Goal: Complete application form: Complete application form

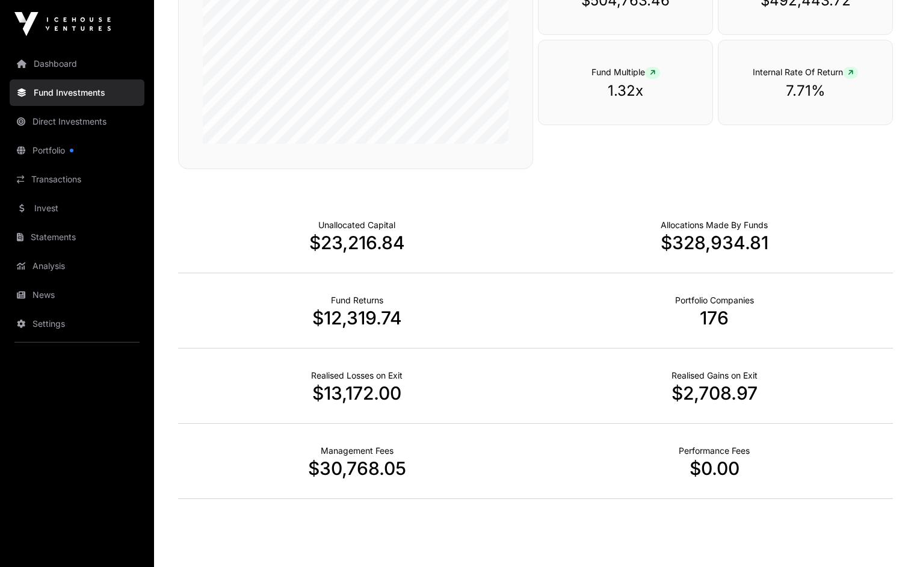
scroll to position [774, 0]
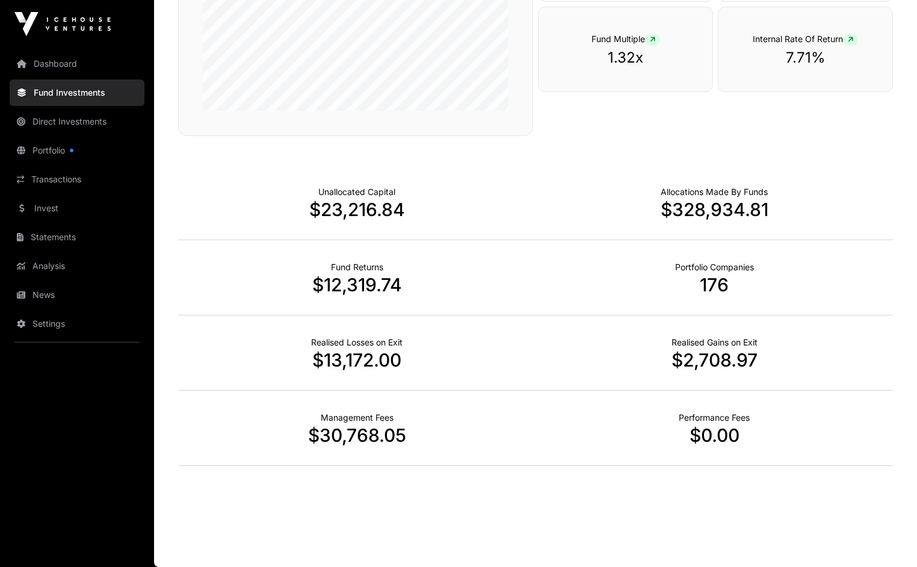
click at [51, 208] on link "Invest" at bounding box center [77, 208] width 135 height 26
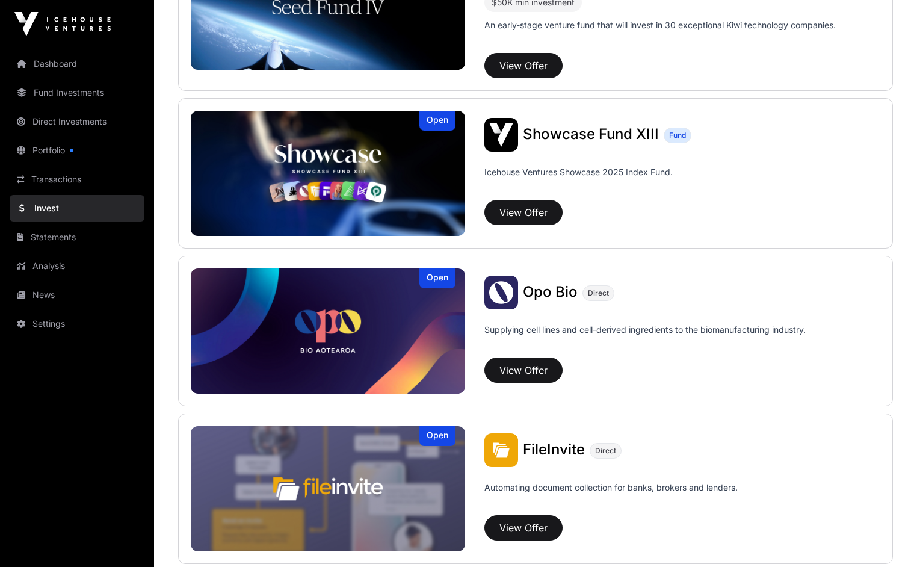
scroll to position [370, 0]
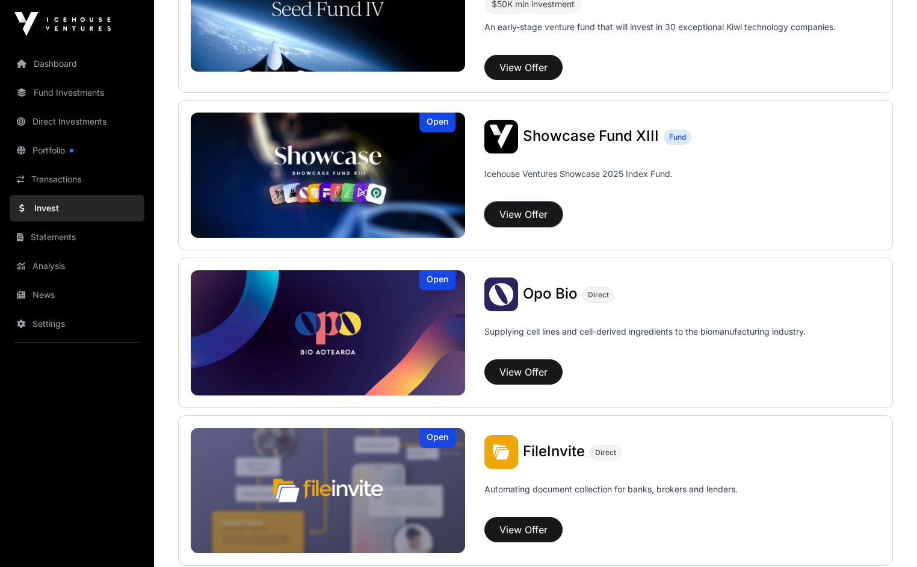
click at [484, 213] on button "View Offer" at bounding box center [523, 214] width 78 height 25
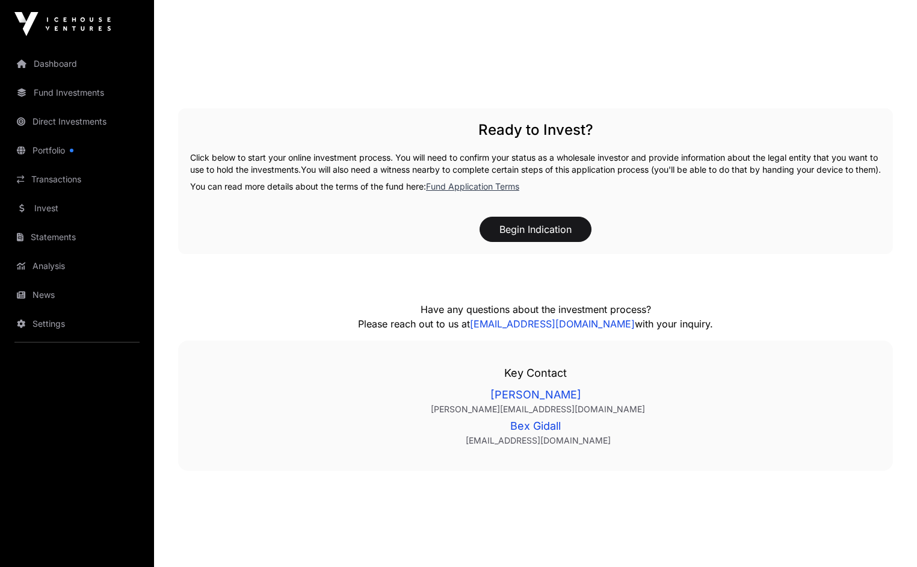
scroll to position [1685, 0]
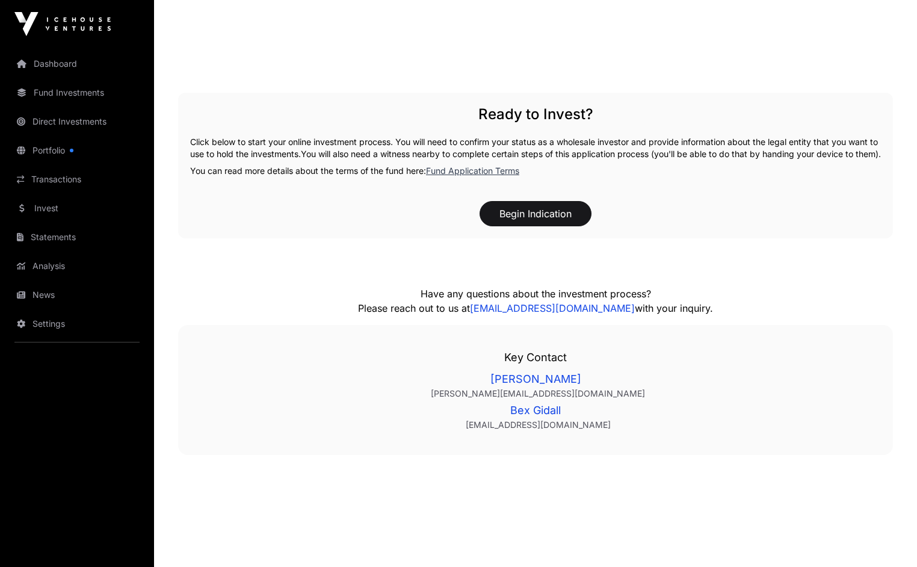
click at [849, 226] on div "Begin Indication" at bounding box center [535, 213] width 691 height 25
click at [558, 226] on button "Begin Indication" at bounding box center [536, 213] width 112 height 25
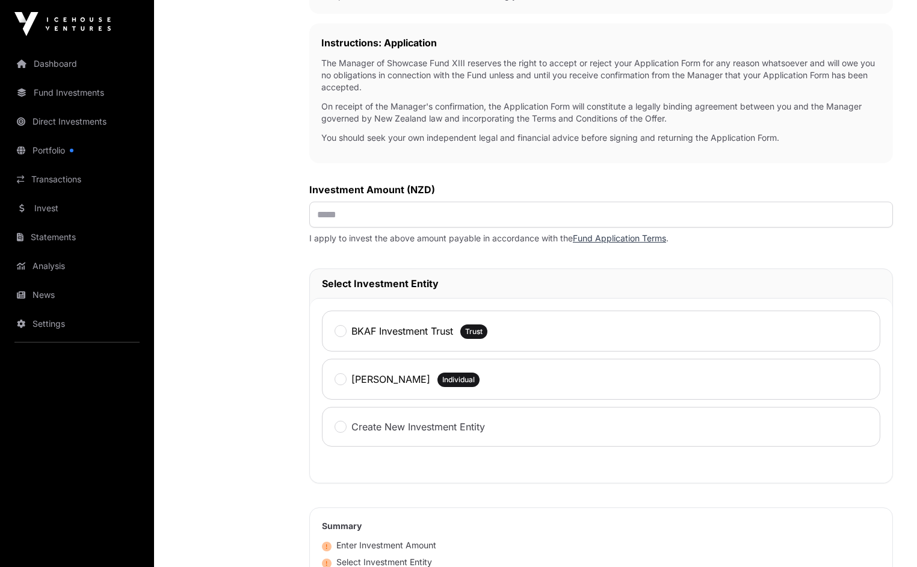
scroll to position [421, 0]
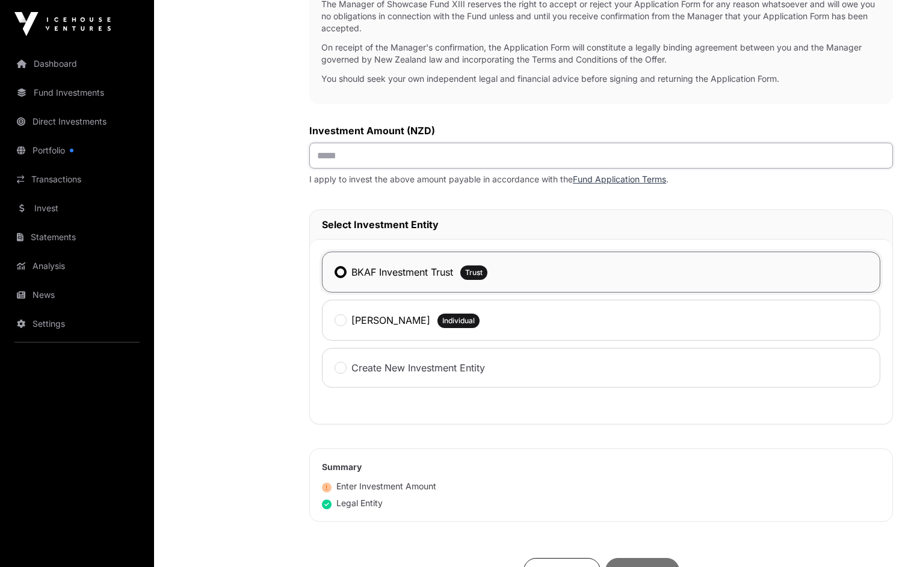
click at [337, 156] on input "text" at bounding box center [601, 156] width 584 height 26
type input "*******"
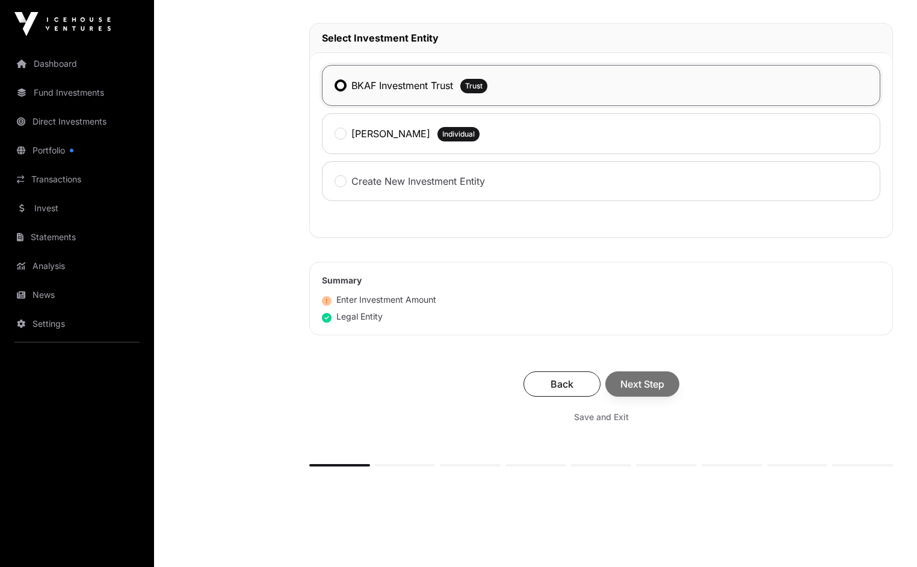
scroll to position [658, 0]
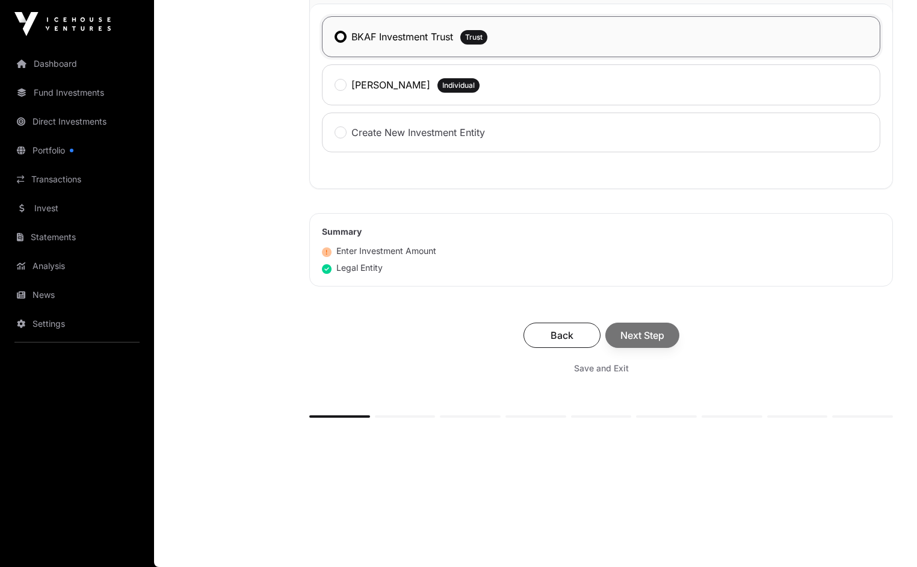
click at [644, 332] on div "Back Next Step" at bounding box center [601, 334] width 560 height 25
click at [644, 332] on span "Next Step" at bounding box center [642, 335] width 44 height 14
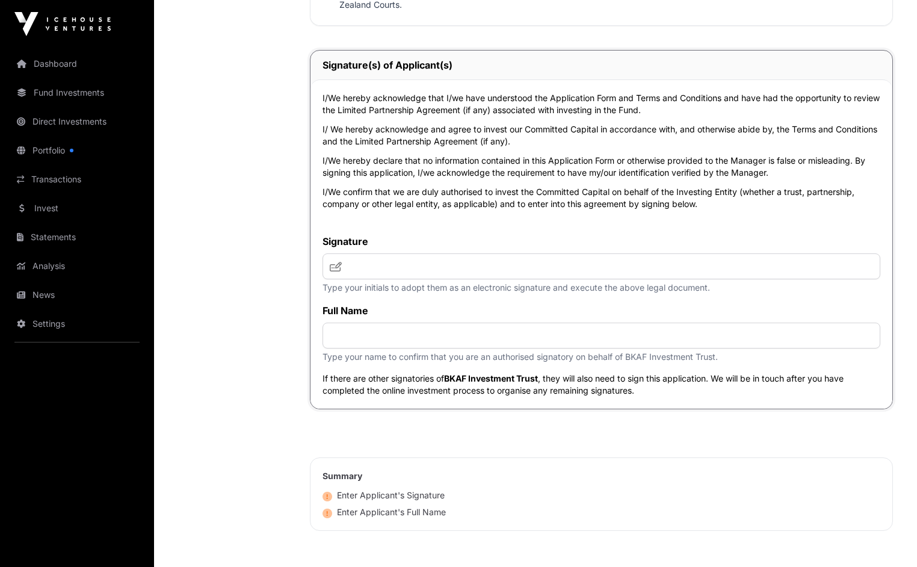
scroll to position [4633, 0]
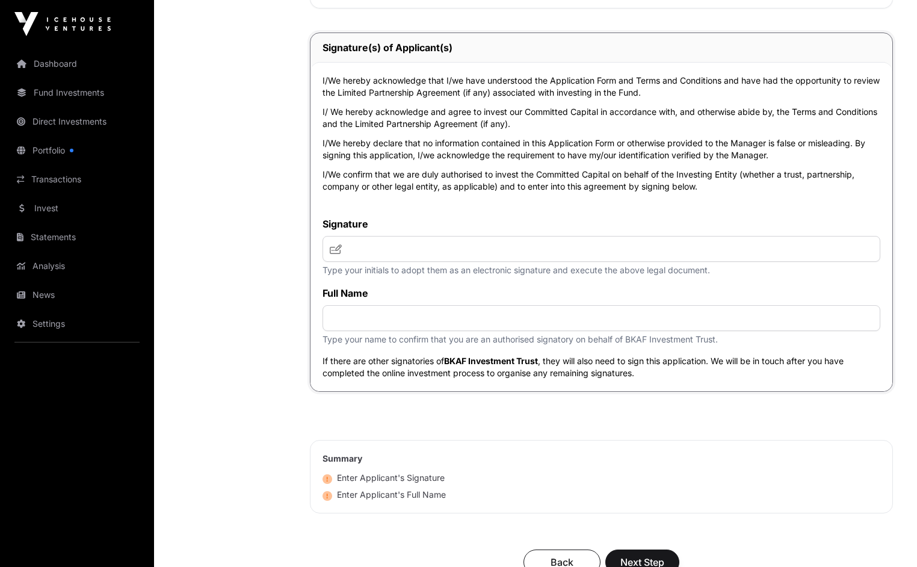
click at [335, 255] on span at bounding box center [336, 249] width 12 height 14
click at [336, 250] on icon at bounding box center [336, 249] width 12 height 10
click at [341, 248] on icon at bounding box center [336, 249] width 12 height 10
click at [337, 248] on icon at bounding box center [336, 249] width 12 height 10
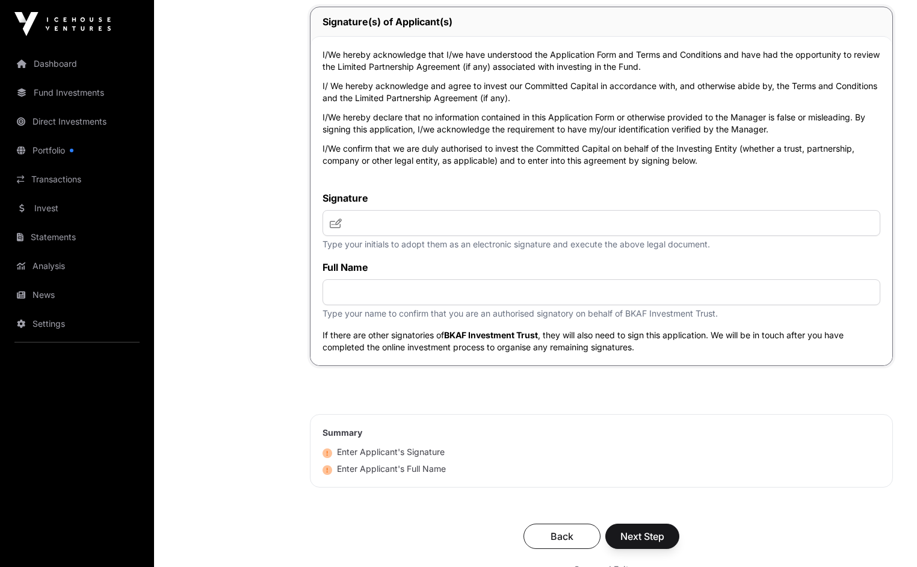
scroll to position [4622, 0]
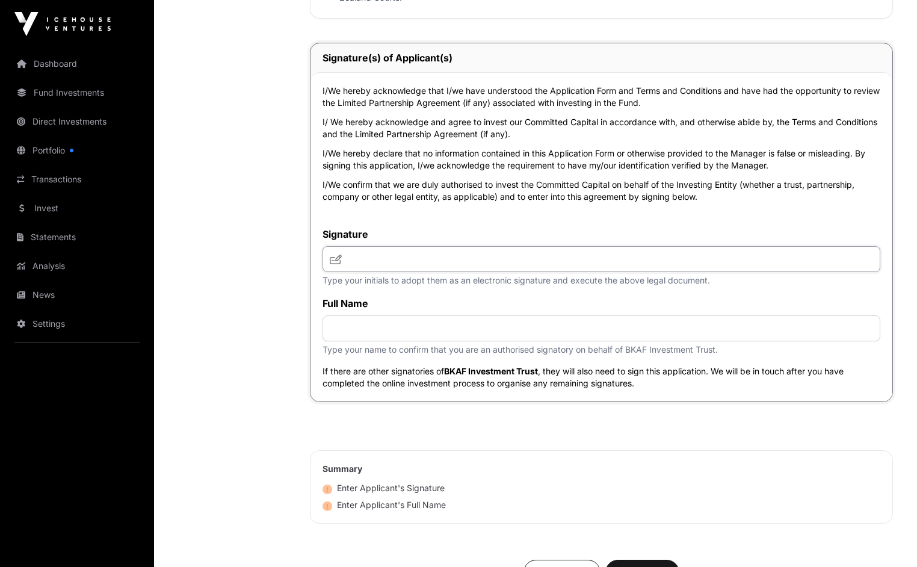
click at [416, 268] on input "text" at bounding box center [601, 259] width 558 height 26
click at [336, 259] on icon at bounding box center [336, 259] width 12 height 10
click at [365, 258] on input "text" at bounding box center [601, 259] width 558 height 26
type input "*"
type input "***"
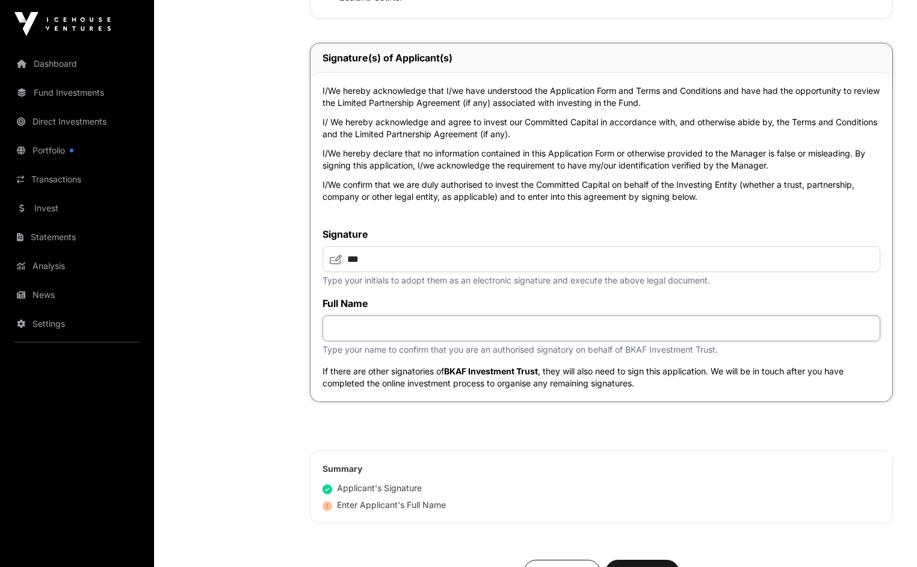
click at [337, 337] on input "text" at bounding box center [601, 328] width 558 height 26
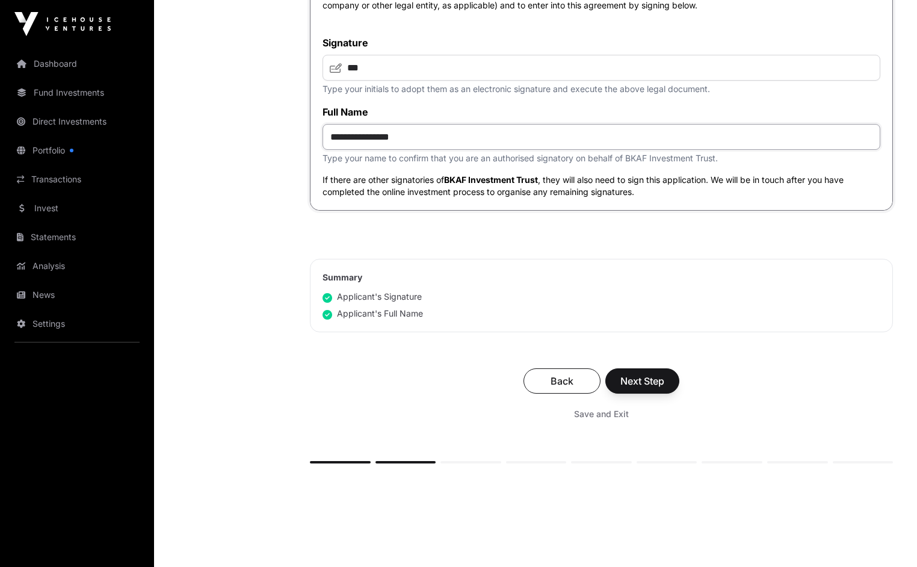
scroll to position [4863, 0]
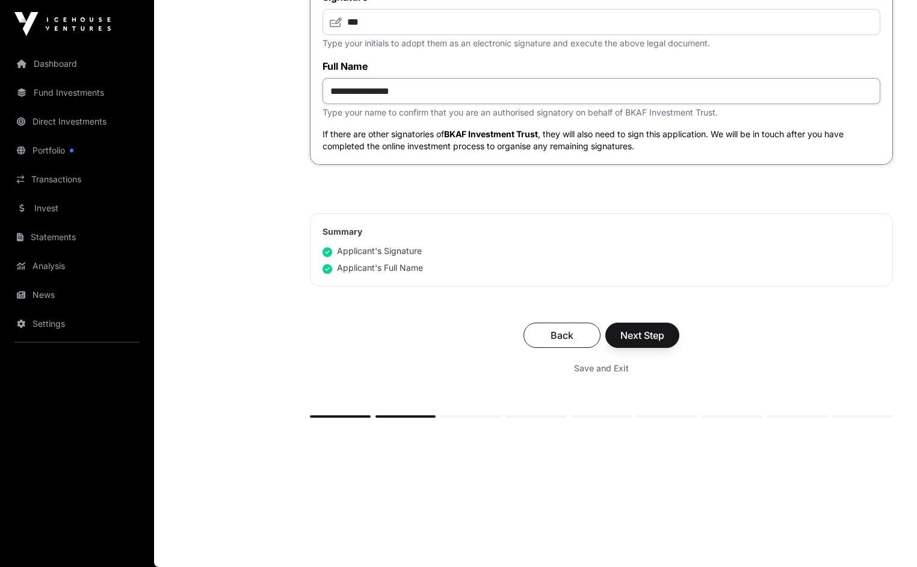
type input "**********"
click at [647, 336] on span "Next Step" at bounding box center [642, 335] width 44 height 14
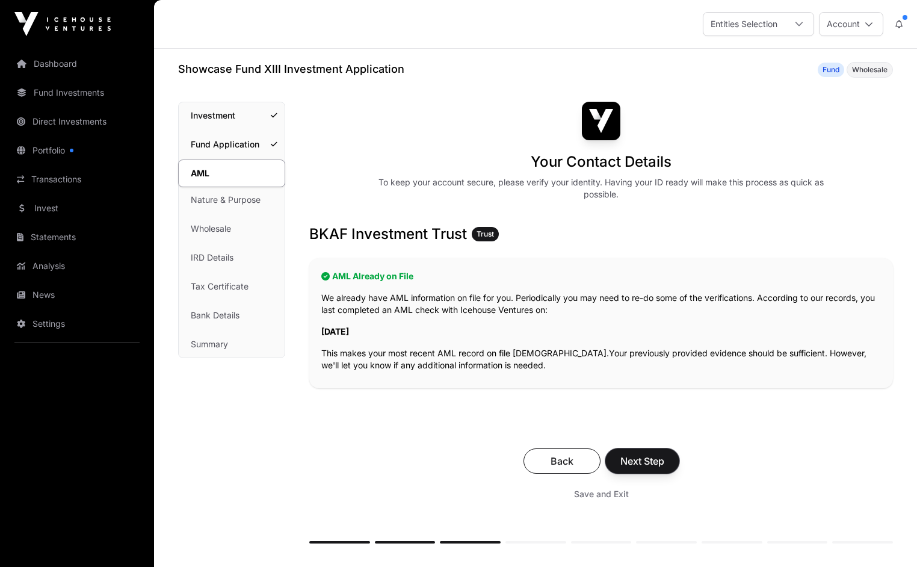
click at [659, 459] on span "Next Step" at bounding box center [642, 461] width 44 height 14
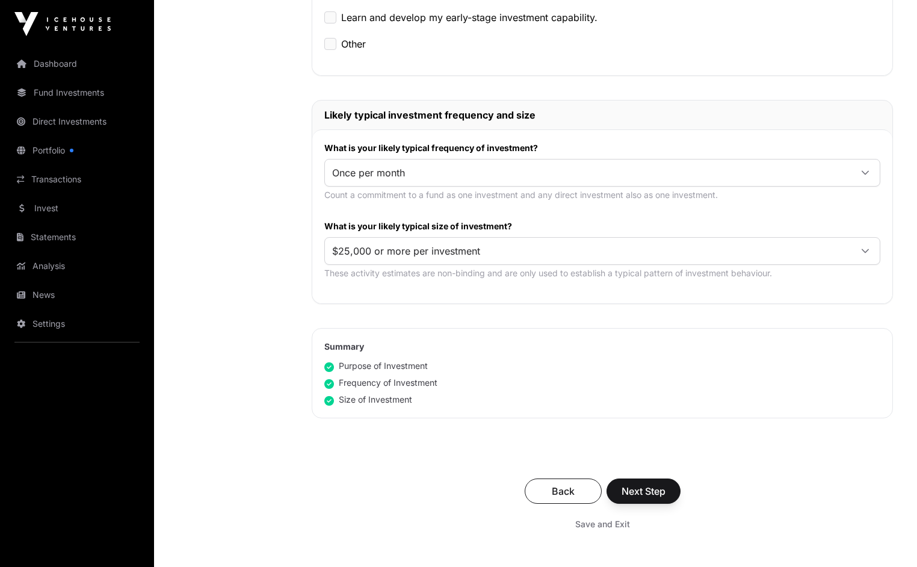
scroll to position [602, 0]
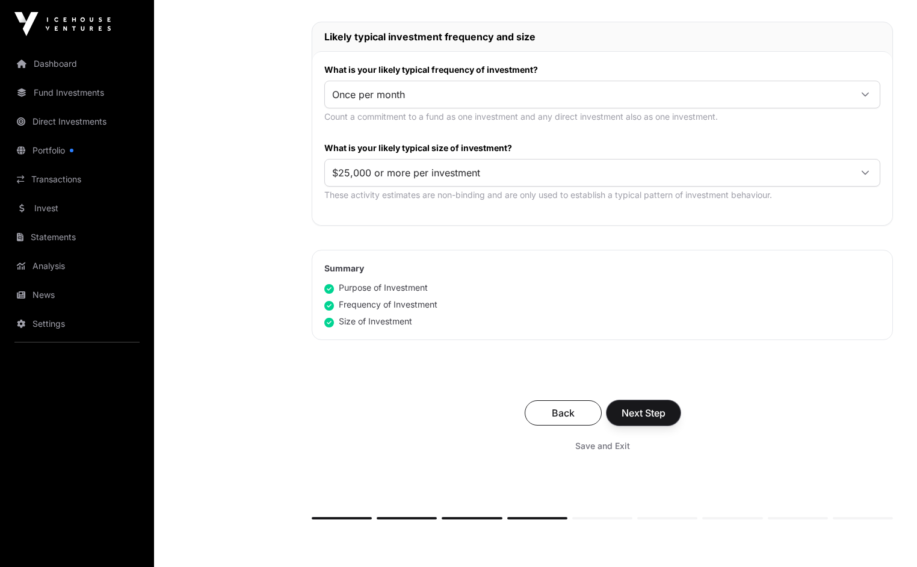
click at [649, 413] on span "Next Step" at bounding box center [644, 413] width 44 height 14
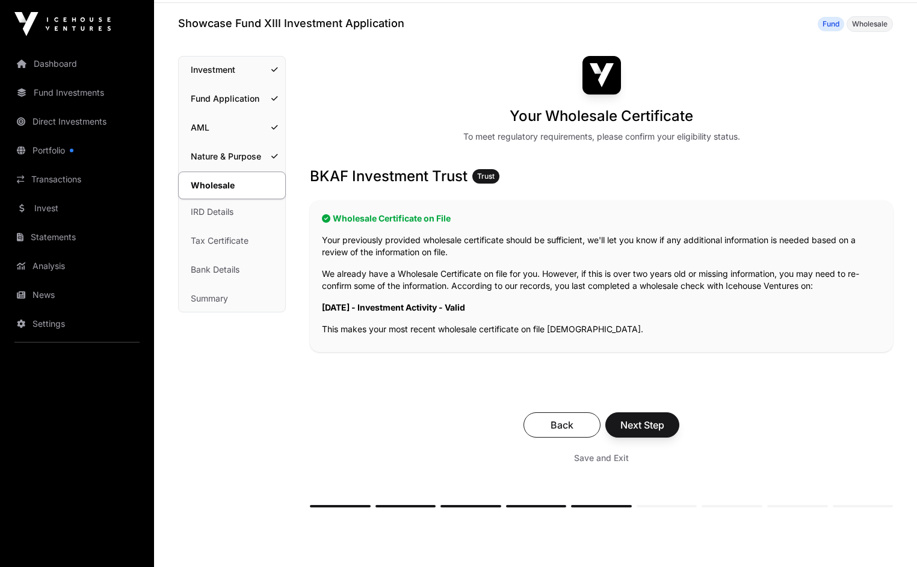
scroll to position [135, 0]
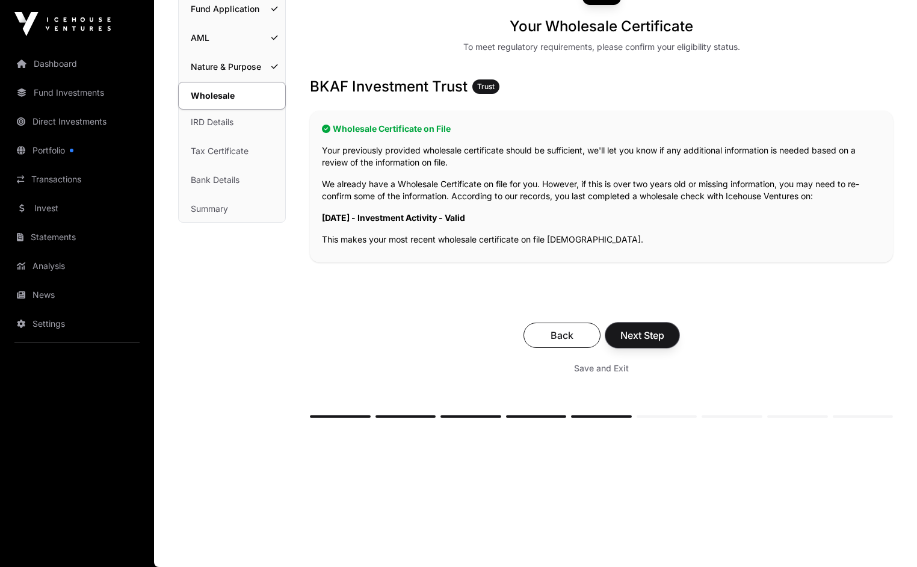
click at [646, 333] on span "Next Step" at bounding box center [642, 335] width 44 height 14
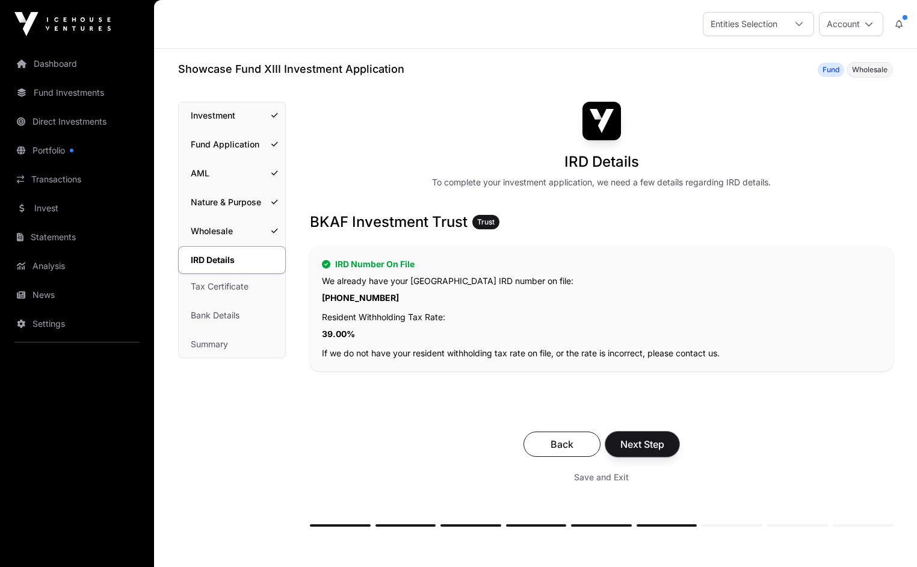
click at [653, 440] on span "Next Step" at bounding box center [642, 444] width 44 height 14
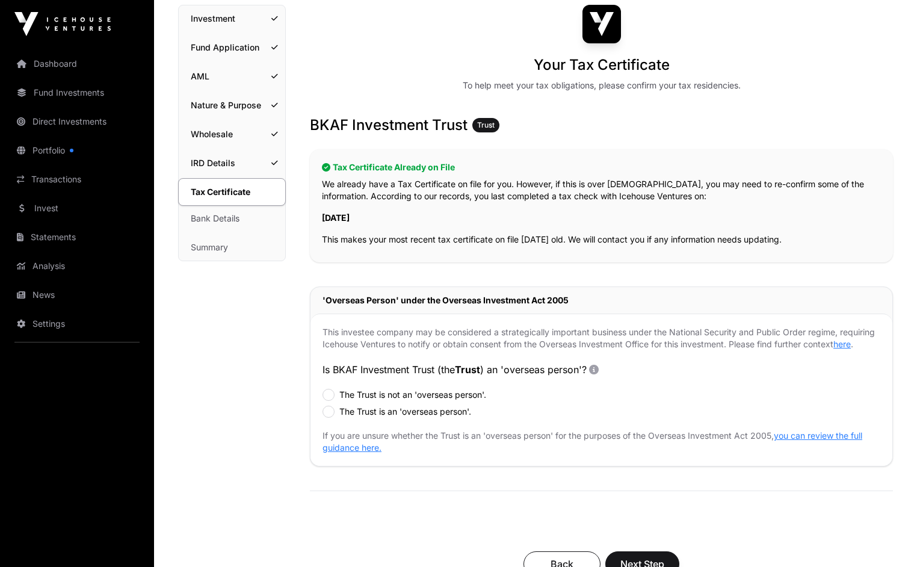
scroll to position [120, 0]
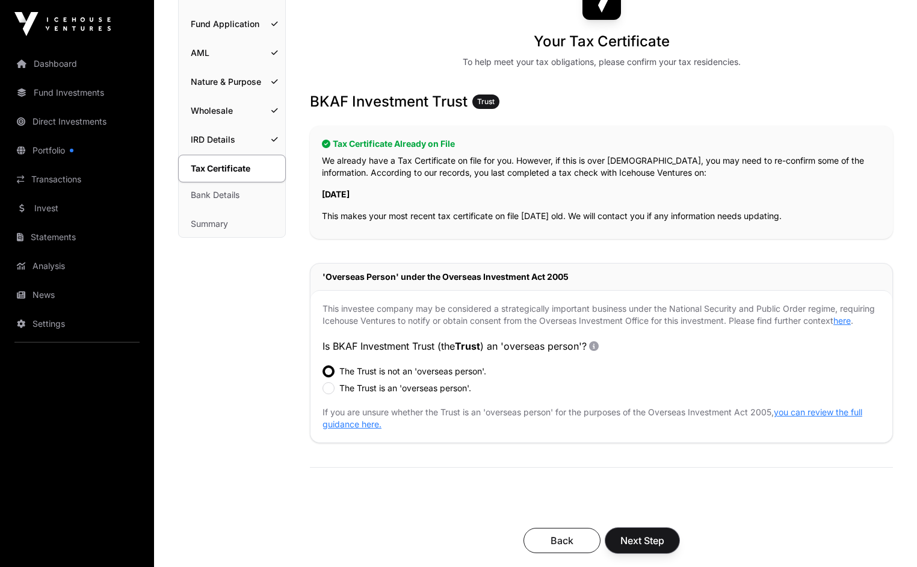
click at [632, 541] on span "Next Step" at bounding box center [642, 540] width 44 height 14
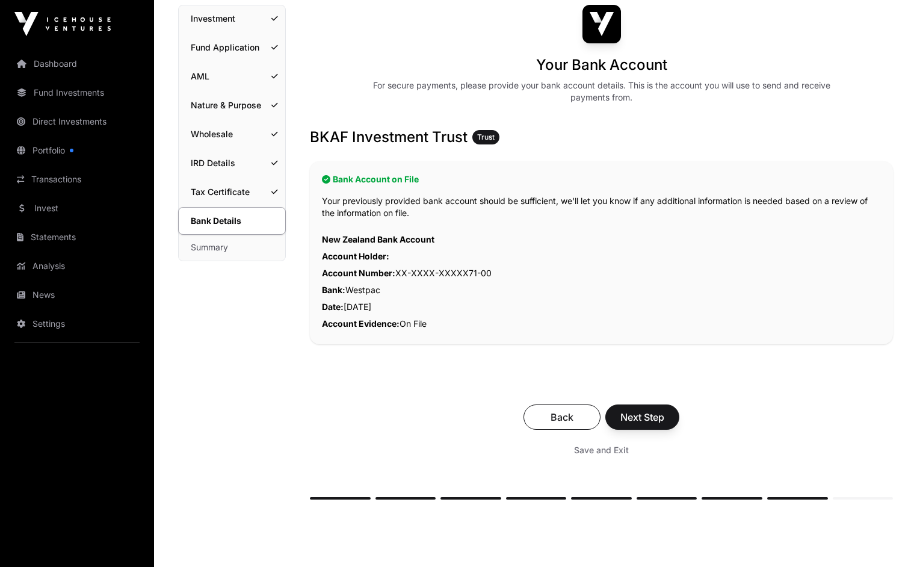
scroll to position [120, 0]
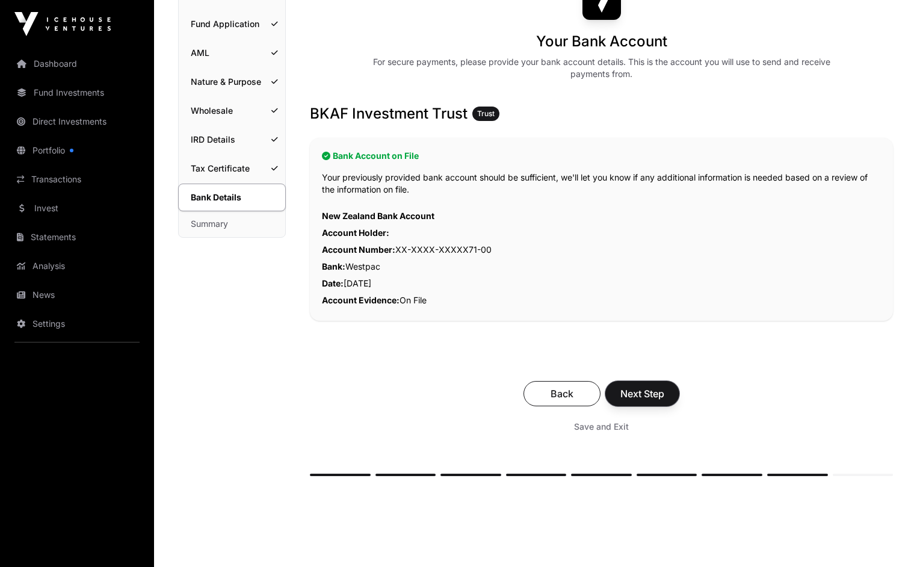
click at [650, 391] on span "Next Step" at bounding box center [642, 393] width 44 height 14
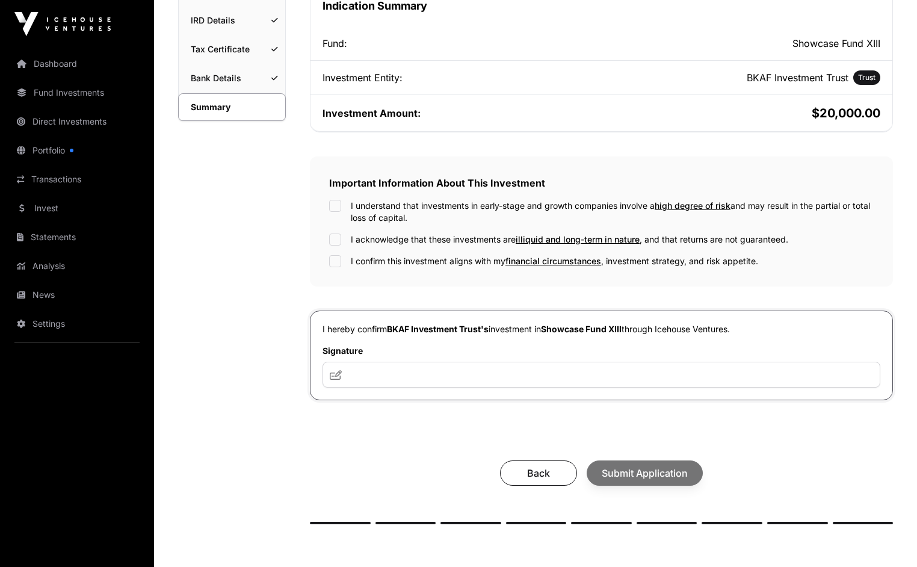
scroll to position [241, 0]
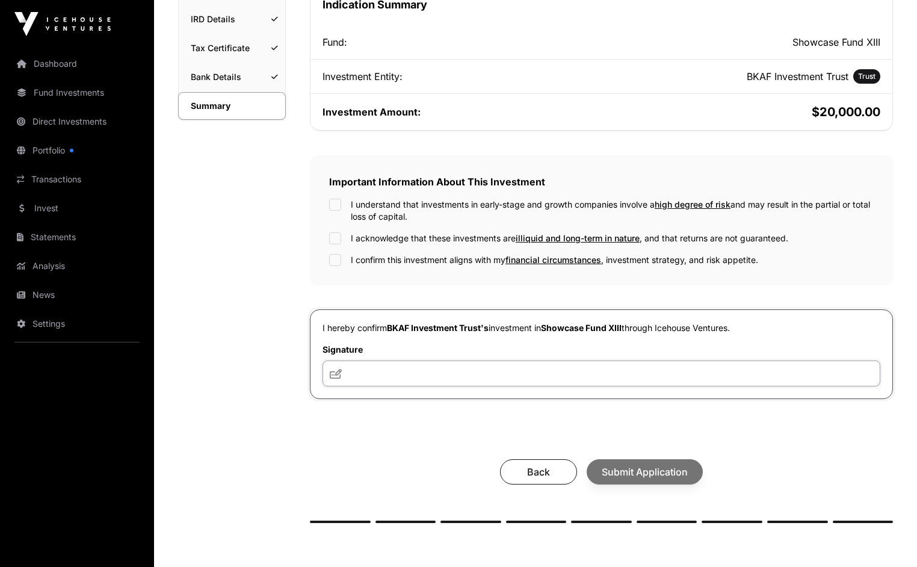
click at [407, 379] on input "text" at bounding box center [601, 373] width 558 height 26
click at [337, 377] on icon at bounding box center [336, 374] width 12 height 10
click at [357, 377] on input "text" at bounding box center [601, 373] width 558 height 26
type input "***"
click at [648, 478] on div "Back Submit Application" at bounding box center [601, 471] width 559 height 25
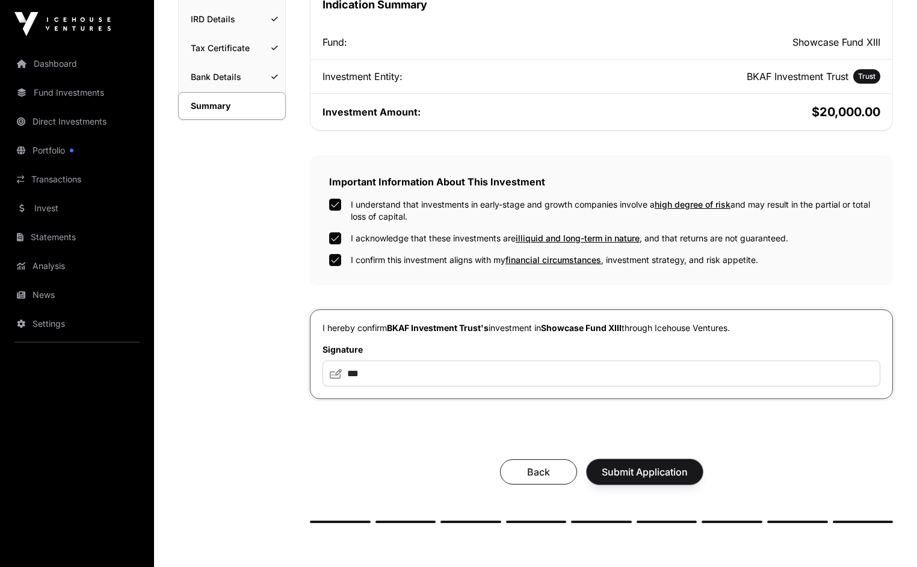
click at [640, 472] on span "Submit Application" at bounding box center [645, 471] width 86 height 14
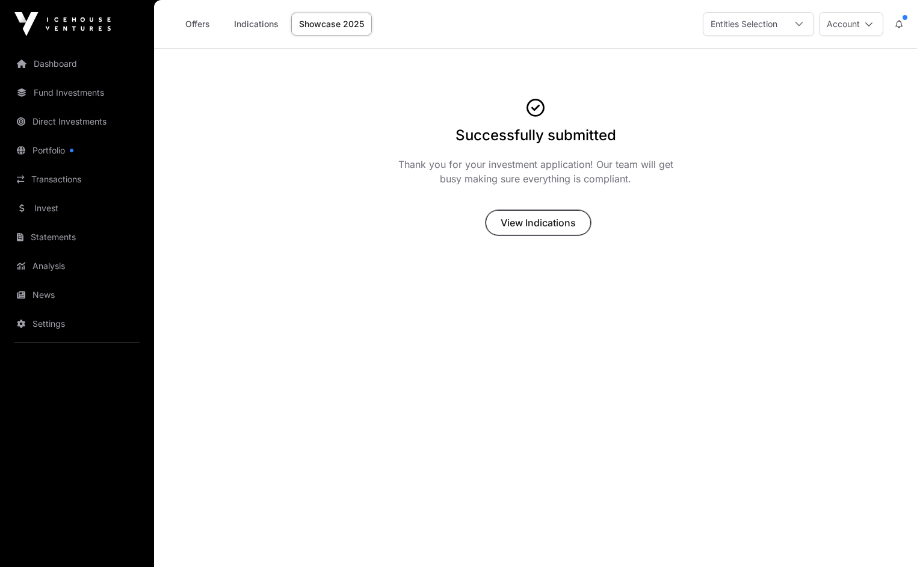
click at [550, 223] on span "View Indications" at bounding box center [538, 222] width 75 height 14
click at [530, 223] on span "View Indications" at bounding box center [538, 222] width 75 height 14
